Goal: Task Accomplishment & Management: Use online tool/utility

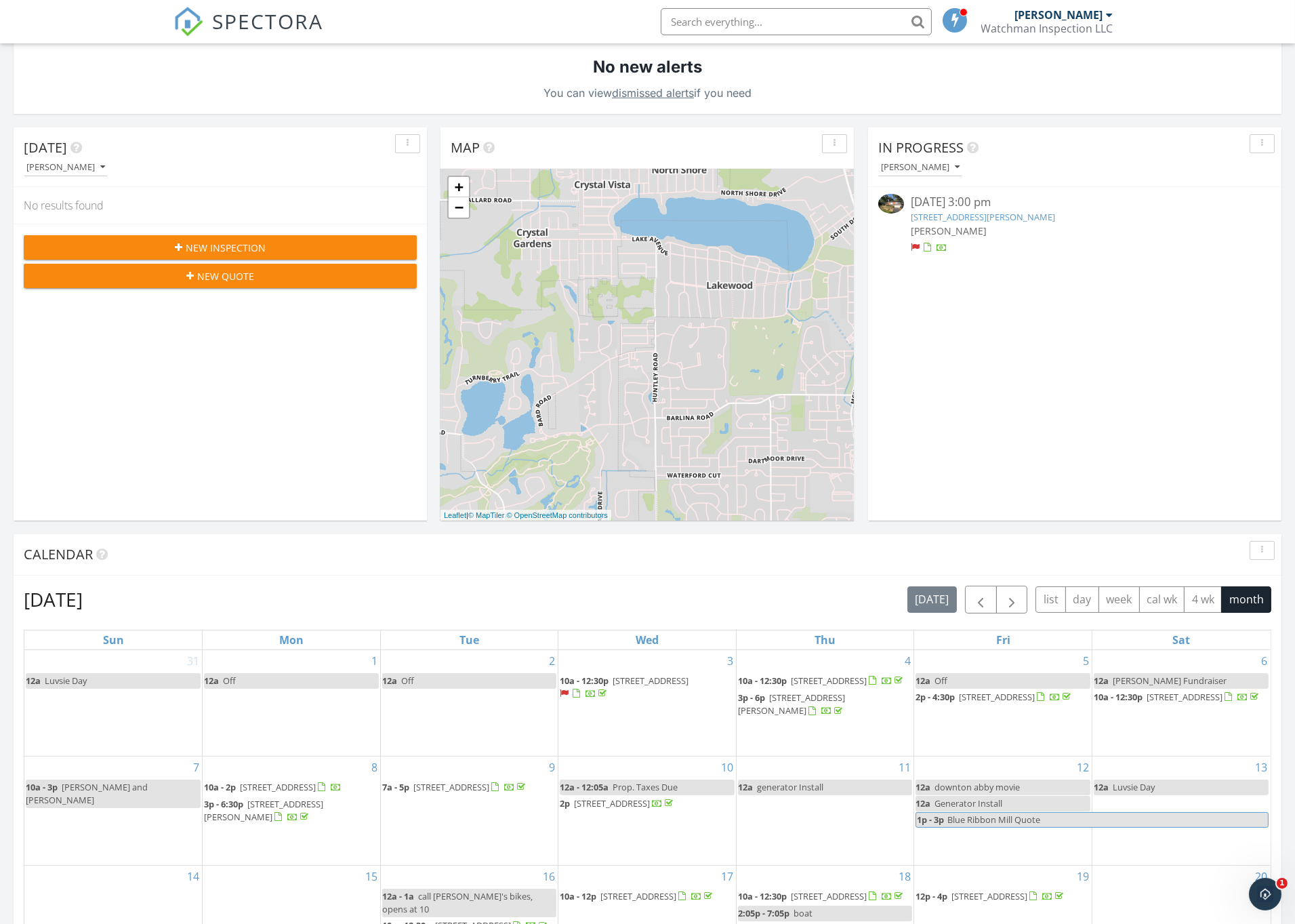
scroll to position [301, 0]
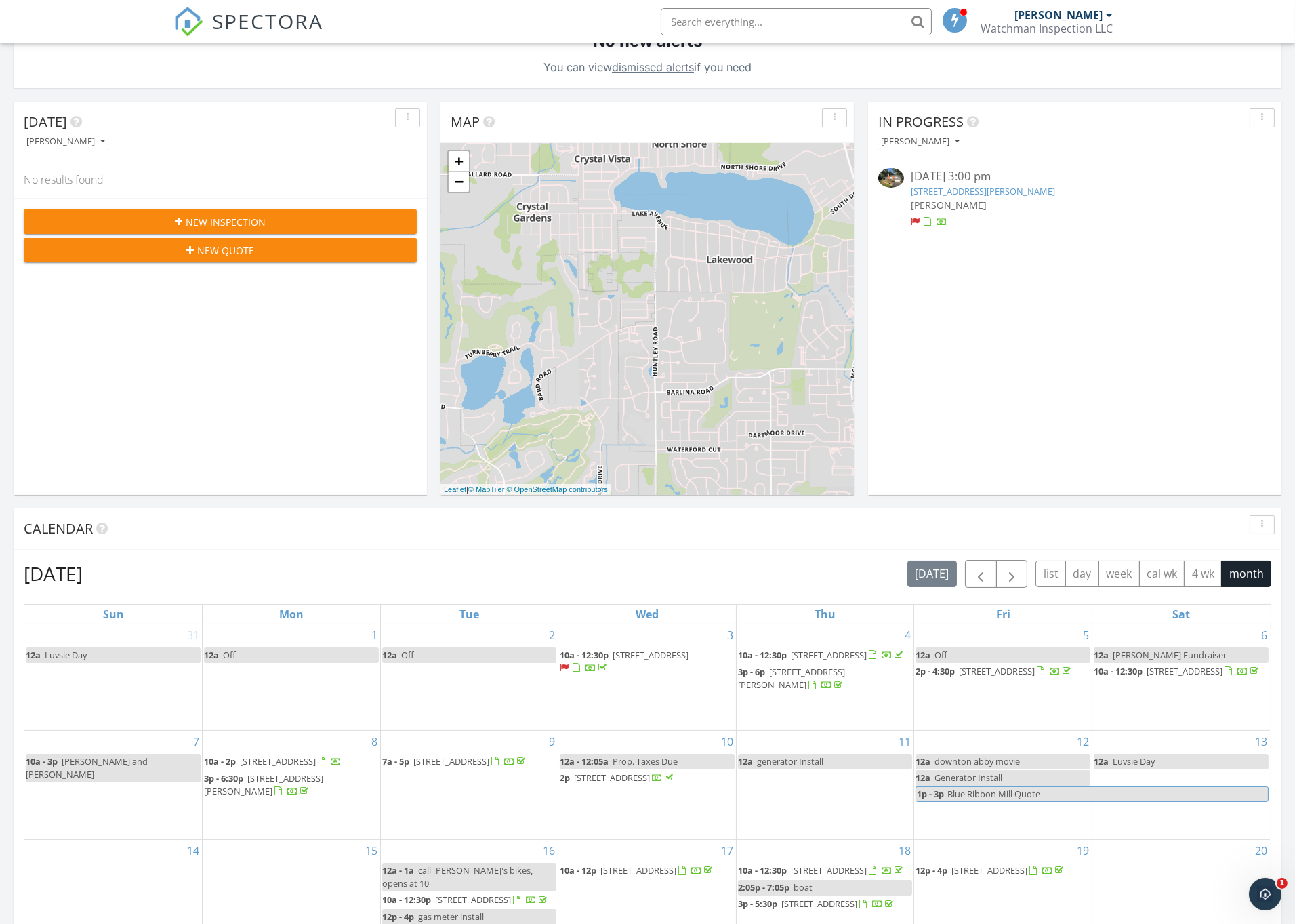
click at [957, 193] on link "767 Ivy Ln, Glencoe, IL 60022" at bounding box center [983, 191] width 145 height 13
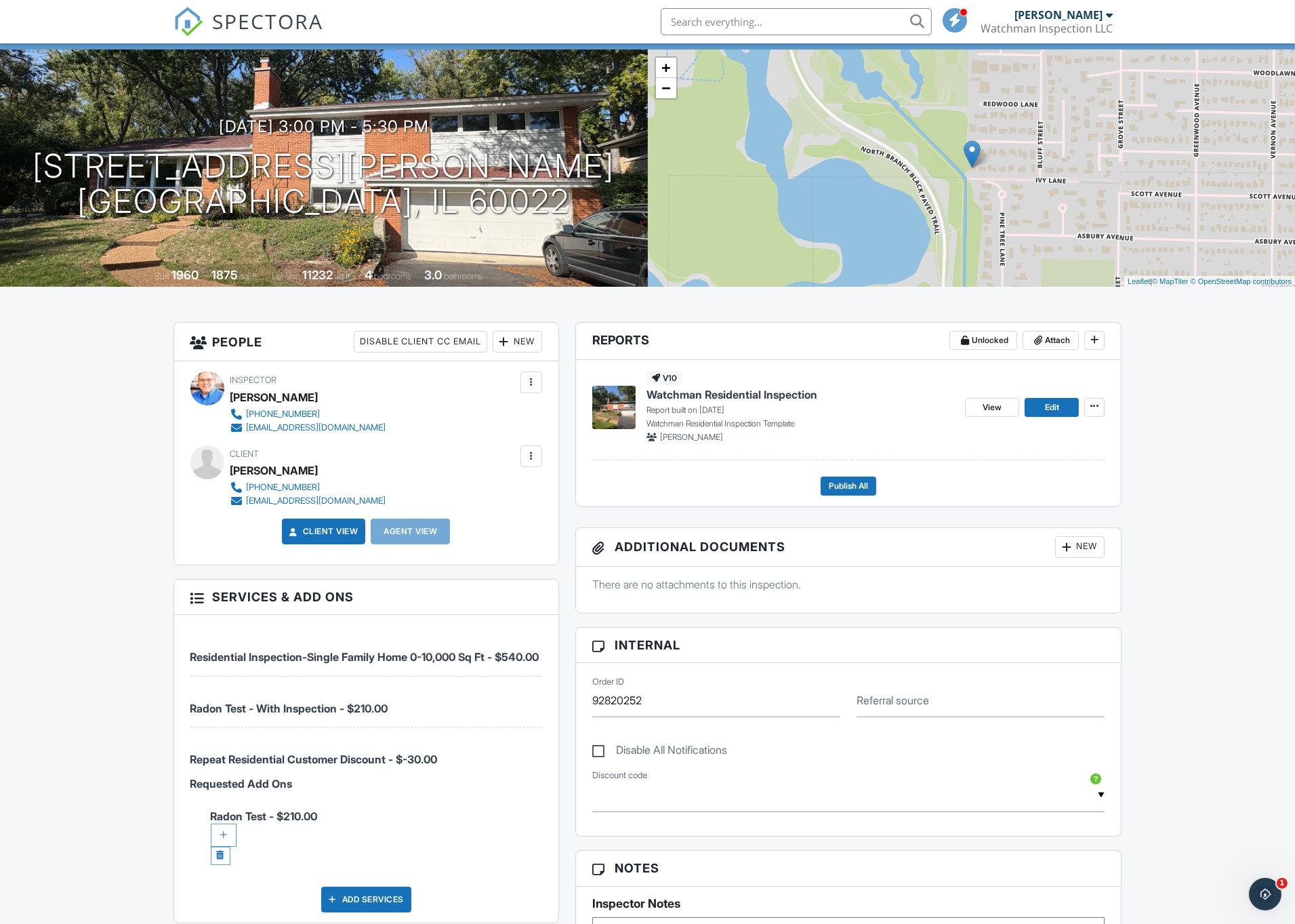
click at [529, 342] on div "New" at bounding box center [517, 341] width 49 height 22
click at [545, 416] on li "Client's Agent" at bounding box center [566, 417] width 133 height 34
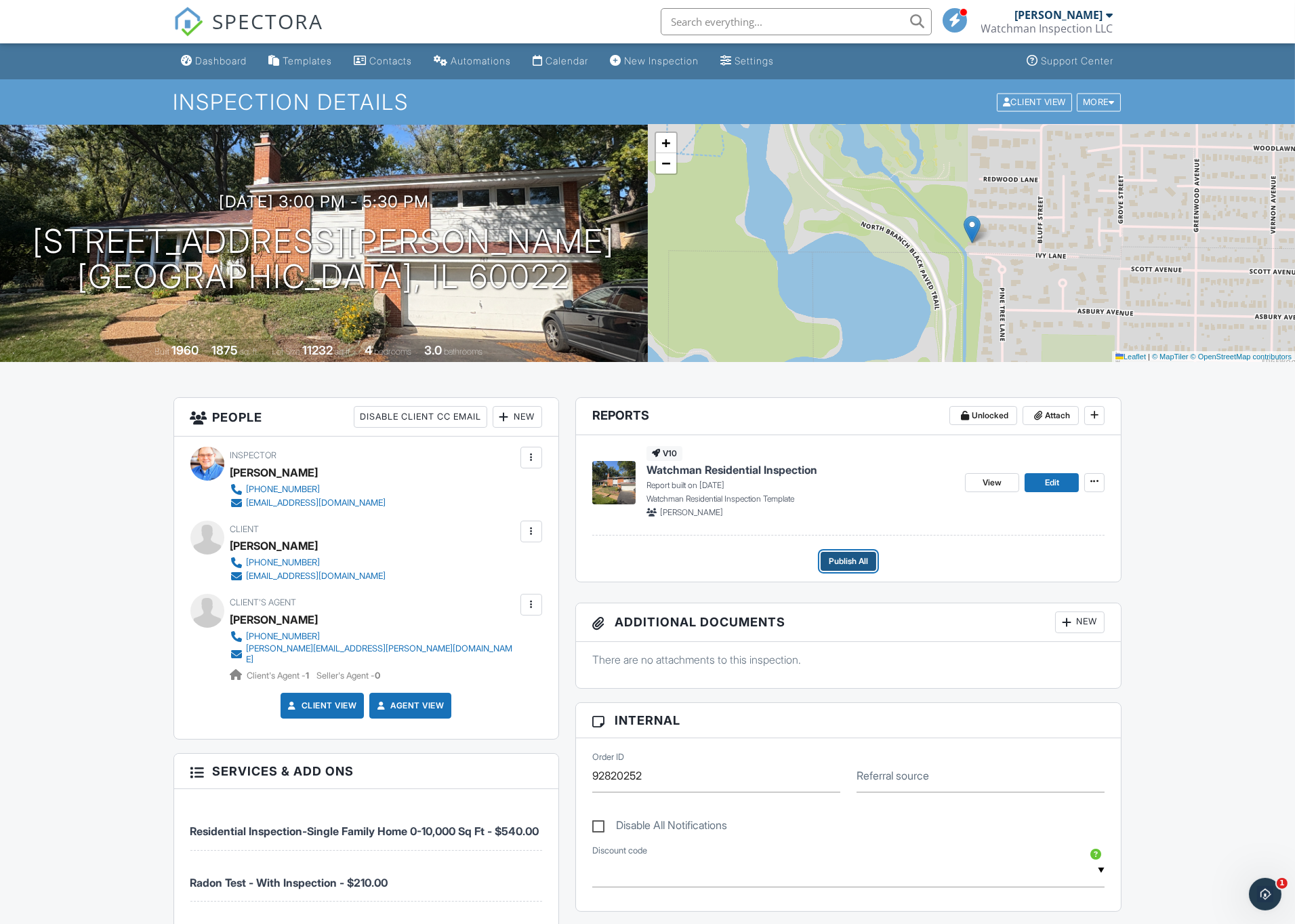
click at [838, 558] on span "Publish All" at bounding box center [848, 561] width 40 height 14
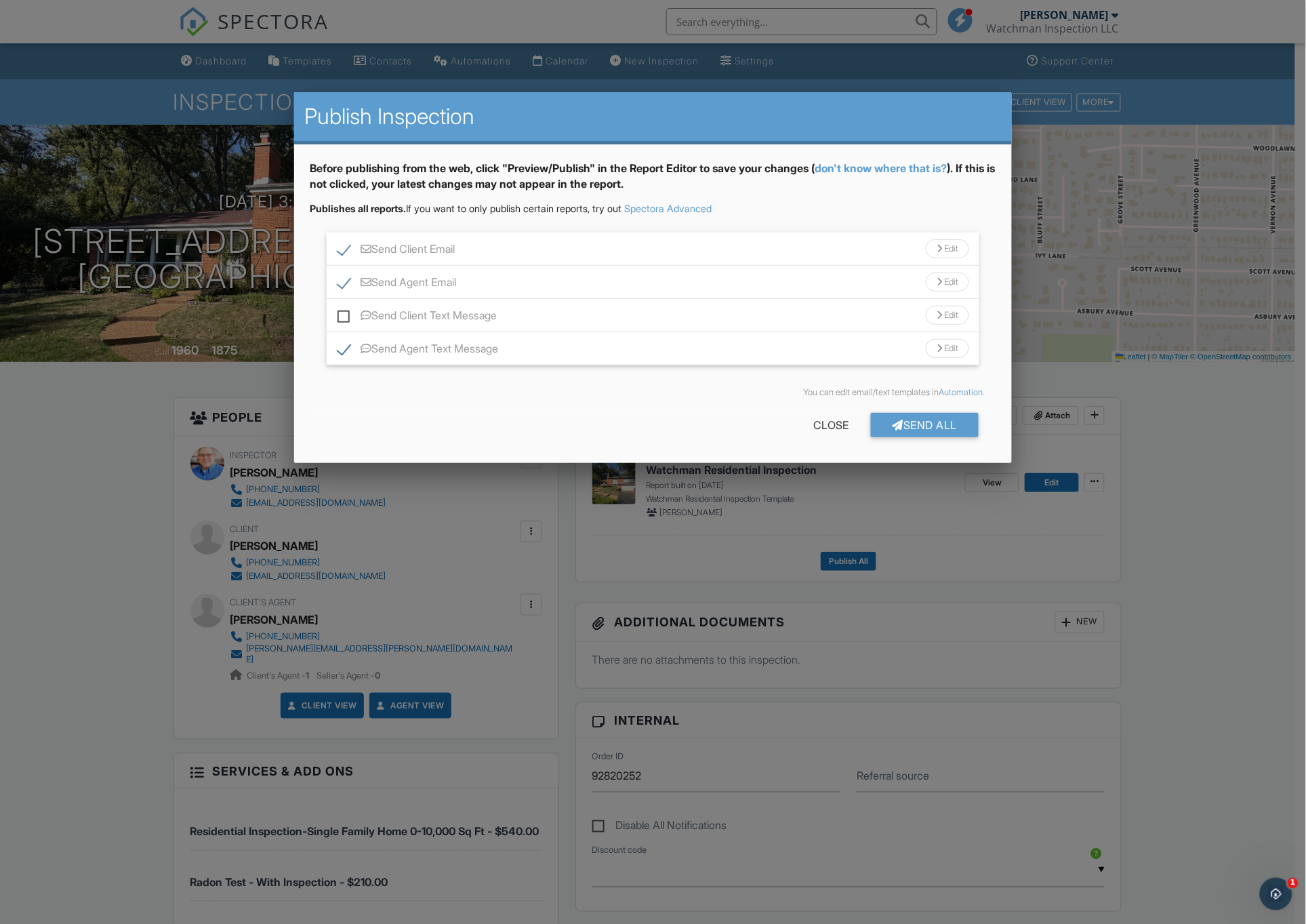
click at [341, 313] on label "Send Client Text Message" at bounding box center [418, 317] width 160 height 17
click at [341, 313] on input "Send Client Text Message" at bounding box center [342, 308] width 9 height 9
checkbox input "true"
click at [912, 420] on div "Send All" at bounding box center [925, 424] width 108 height 24
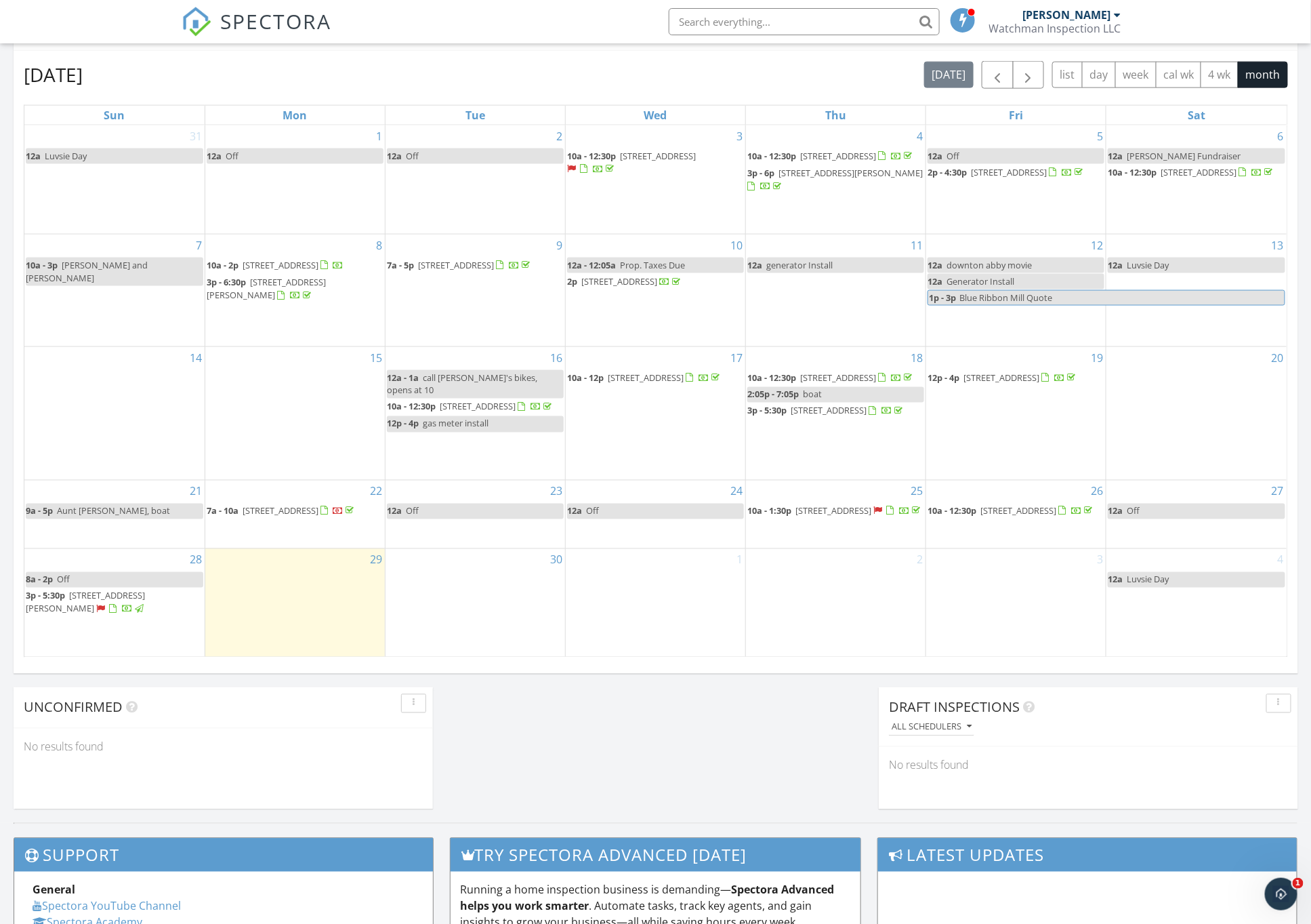
scroll to position [828, 0]
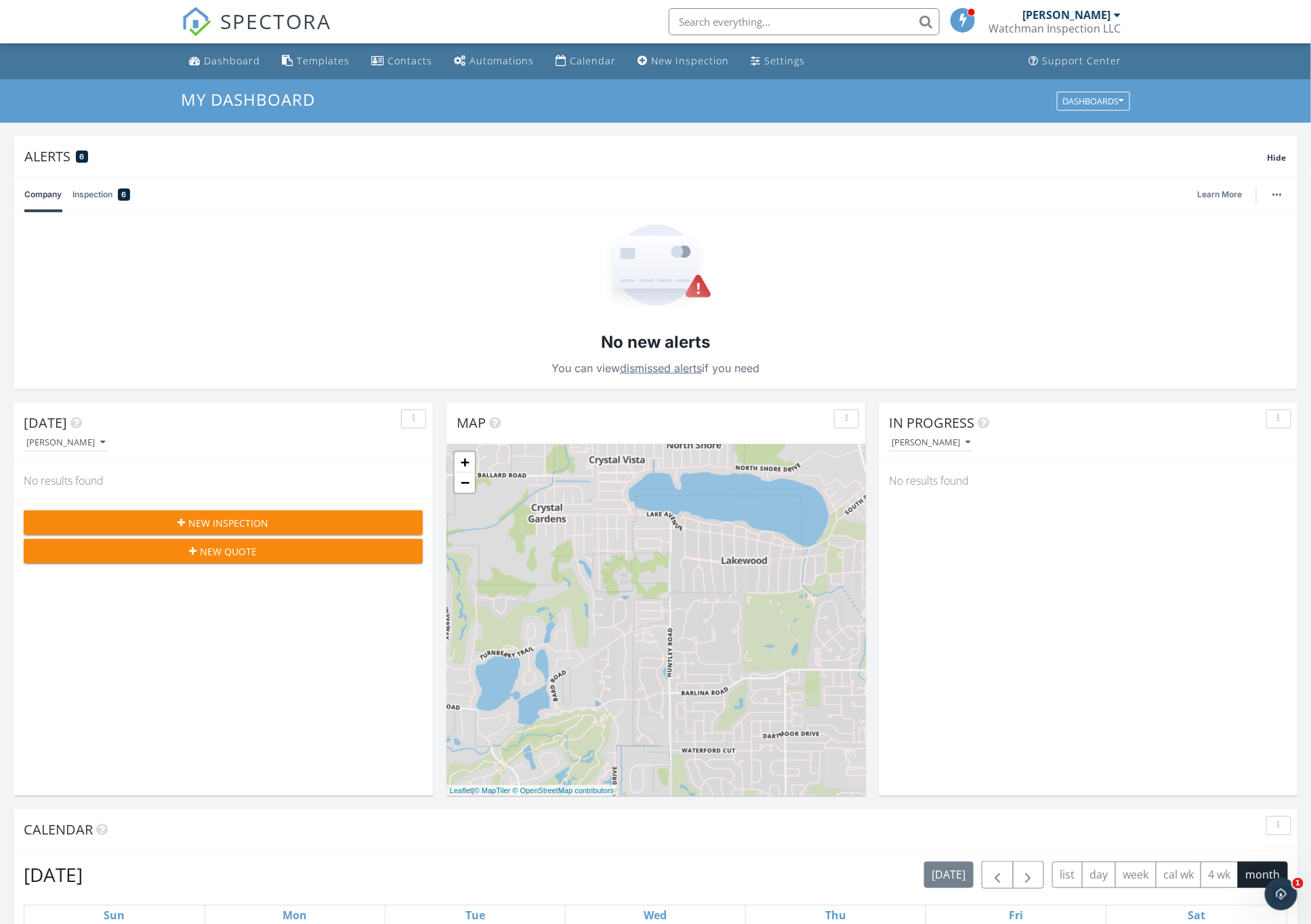
click at [234, 545] on span "New Quote" at bounding box center [229, 551] width 57 height 14
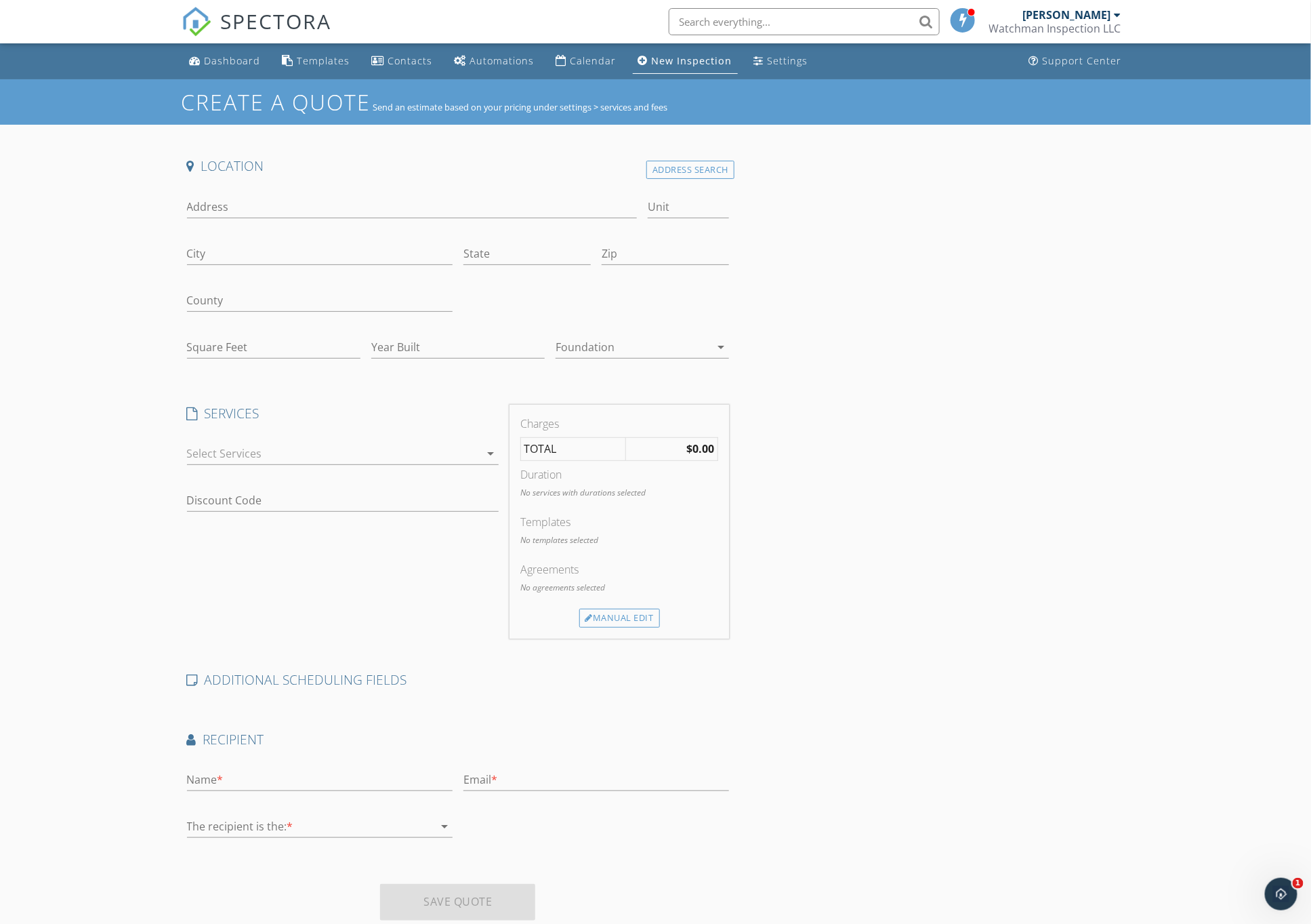
click at [262, 452] on div at bounding box center [333, 453] width 292 height 22
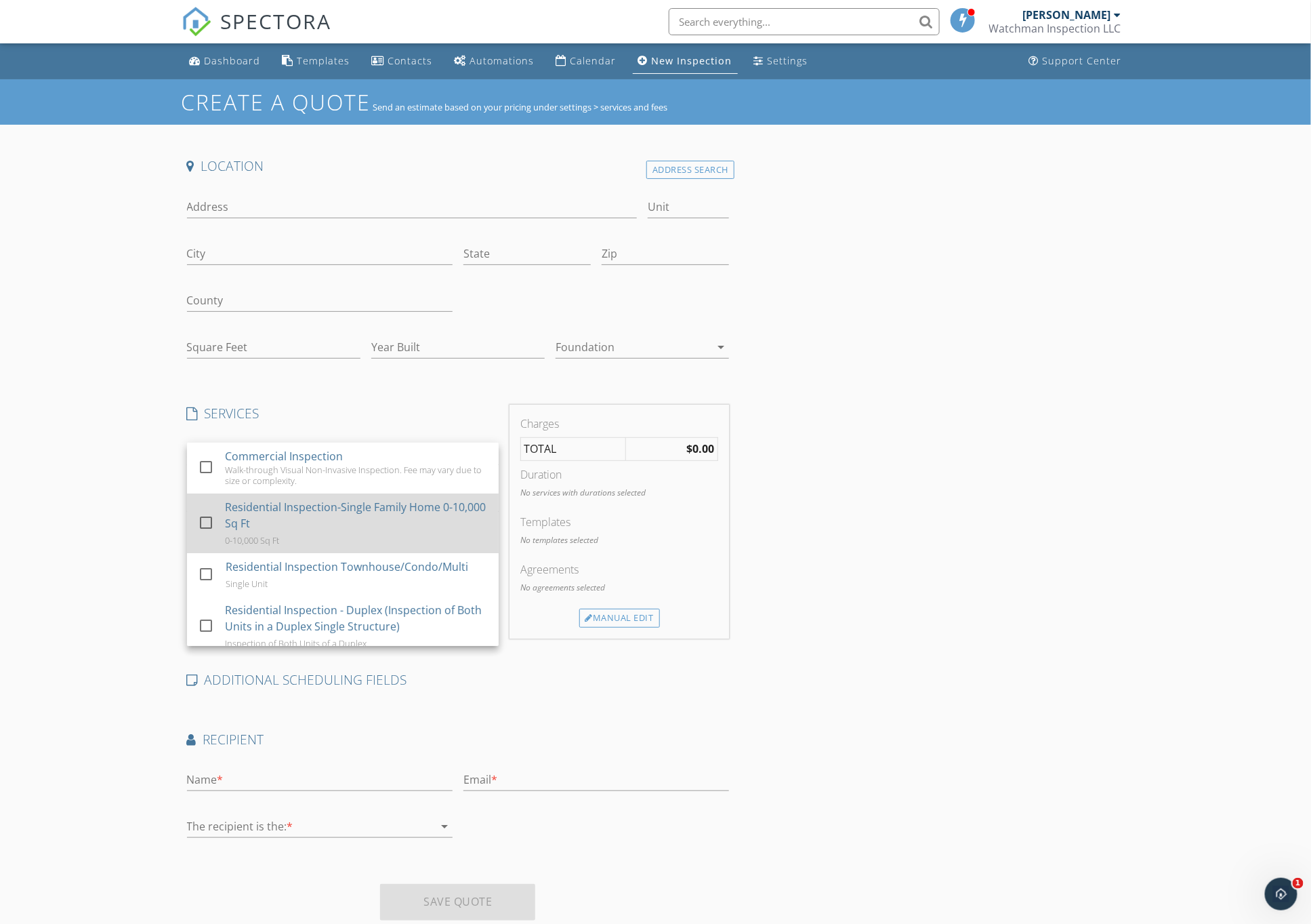
click at [348, 515] on div "Residential Inspection-Single Family Home 0-10,000 Sq Ft" at bounding box center [356, 515] width 263 height 33
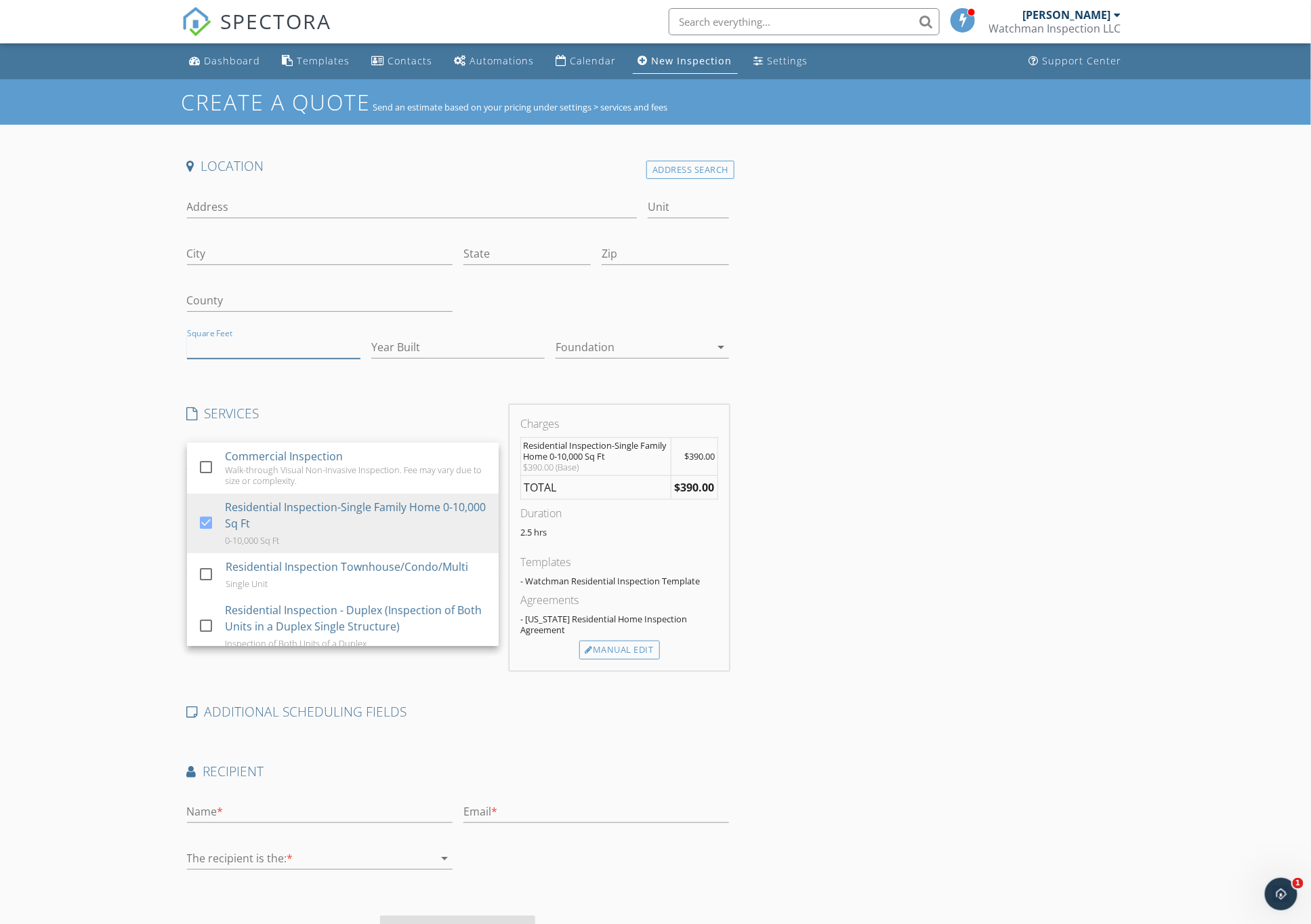
click at [220, 348] on input "Square Feet" at bounding box center [274, 347] width 174 height 22
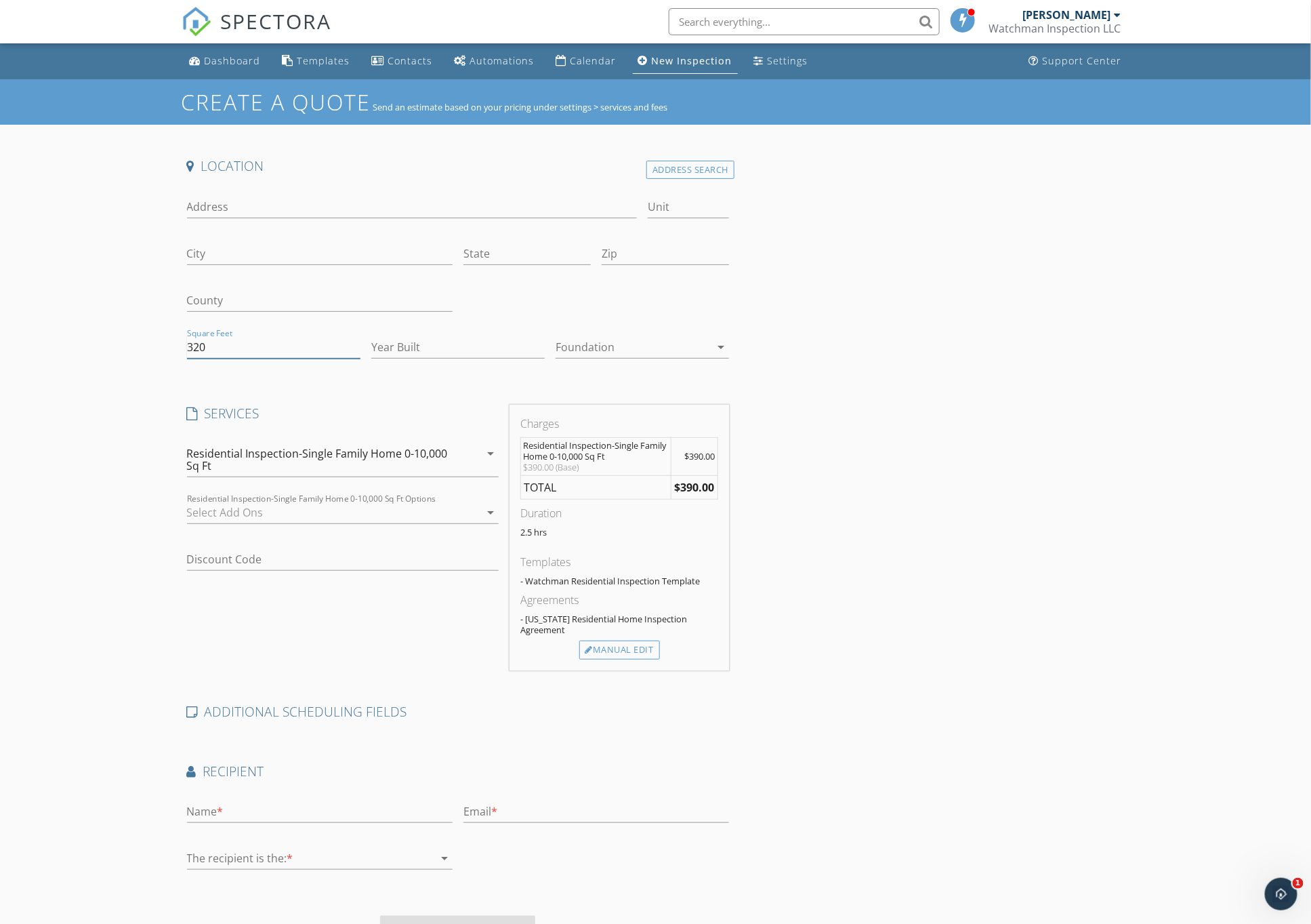
type input "3200"
